Goal: Information Seeking & Learning: Learn about a topic

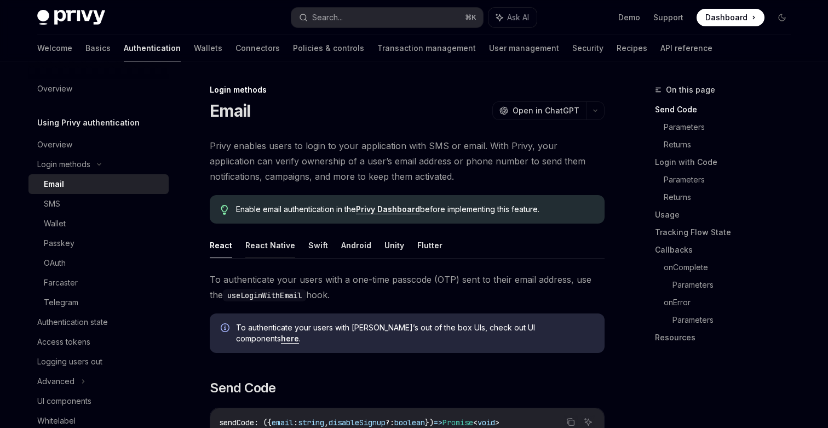
scroll to position [109, 0]
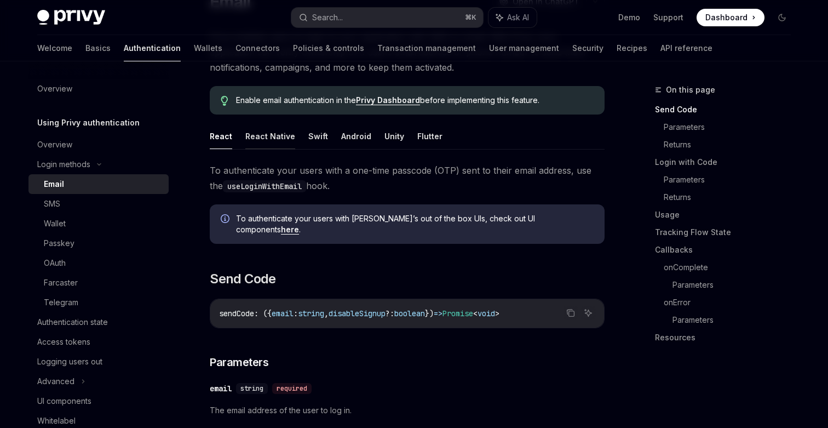
click at [253, 142] on button "React Native" at bounding box center [270, 136] width 50 height 26
click at [324, 140] on ul "React React Native Swift Android Unity Flutter" at bounding box center [407, 136] width 395 height 26
click at [312, 138] on button "Swift" at bounding box center [318, 136] width 20 height 26
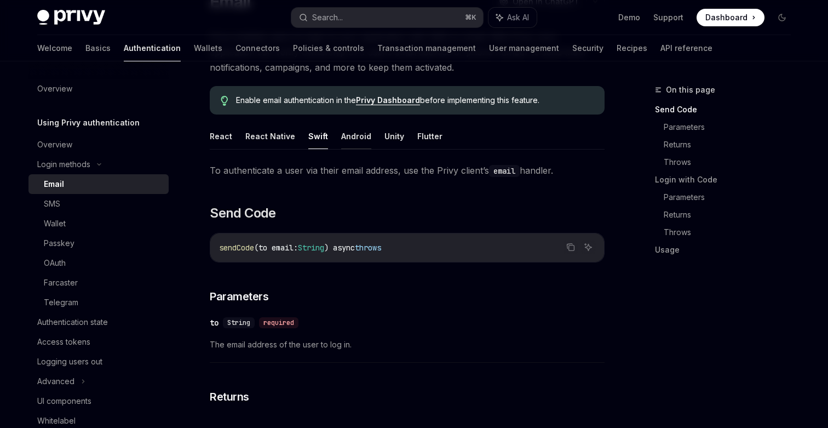
click at [352, 137] on button "Android" at bounding box center [356, 136] width 30 height 26
click at [399, 135] on ul "React React Native Swift Android Unity Flutter" at bounding box center [407, 136] width 395 height 26
click at [430, 135] on button "Flutter" at bounding box center [430, 136] width 25 height 26
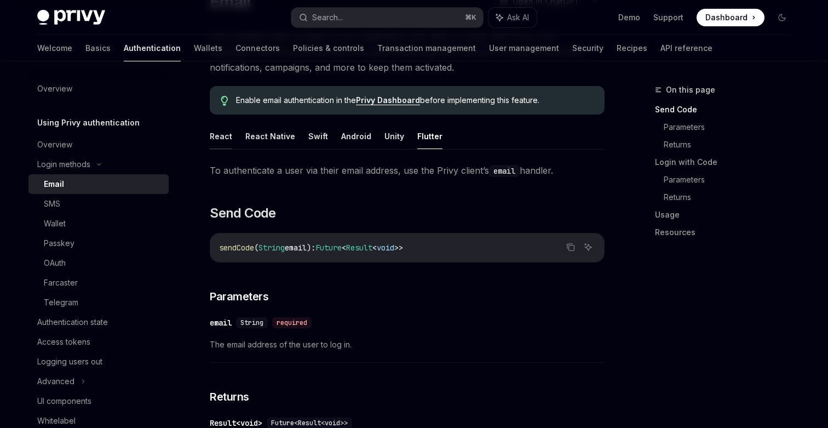
click at [218, 140] on button "React" at bounding box center [221, 136] width 22 height 26
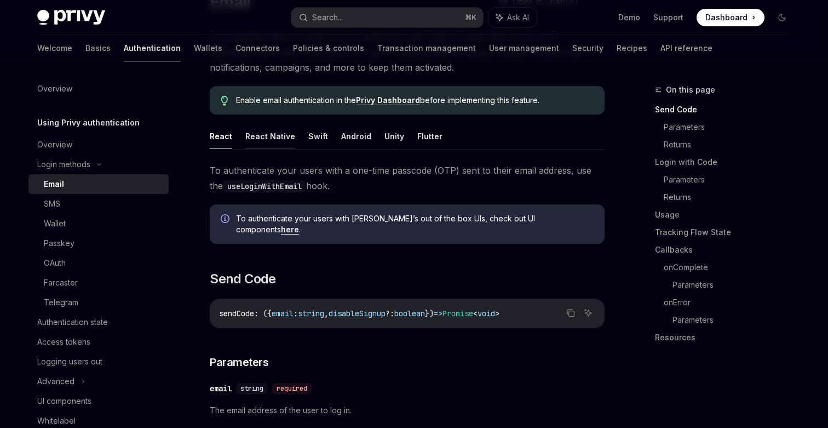
click at [256, 139] on button "React Native" at bounding box center [270, 136] width 50 height 26
click at [215, 139] on button "React" at bounding box center [221, 136] width 22 height 26
click at [264, 139] on button "React Native" at bounding box center [270, 136] width 50 height 26
click at [323, 136] on ul "React React Native Swift Android Unity Flutter" at bounding box center [407, 136] width 395 height 26
click at [315, 133] on button "Swift" at bounding box center [318, 136] width 20 height 26
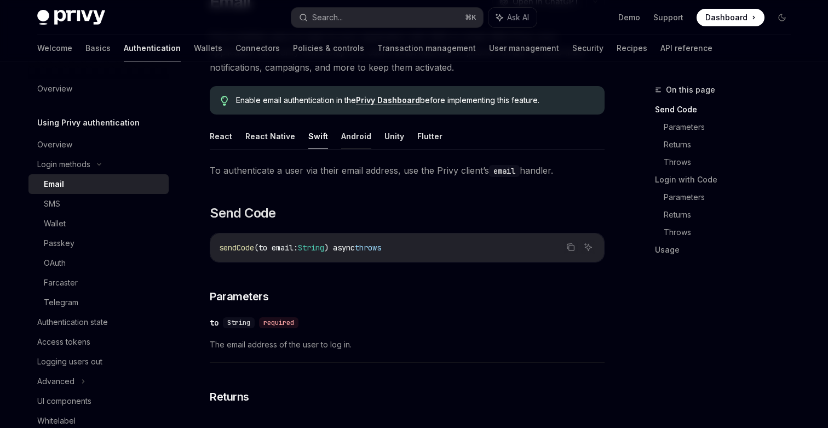
click at [355, 142] on button "Android" at bounding box center [356, 136] width 30 height 26
click at [397, 140] on button "Unity" at bounding box center [395, 136] width 20 height 26
type textarea "*"
